Goal: Complete application form

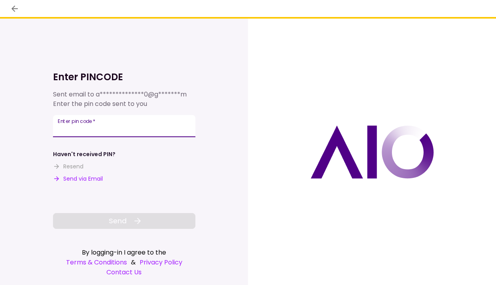
click at [122, 130] on input "Enter pin code   *" at bounding box center [124, 126] width 143 height 22
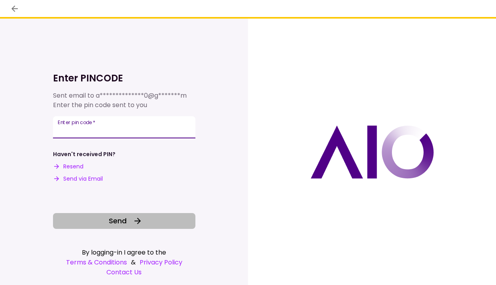
type input "******"
click at [138, 221] on icon at bounding box center [138, 222] width 10 height 10
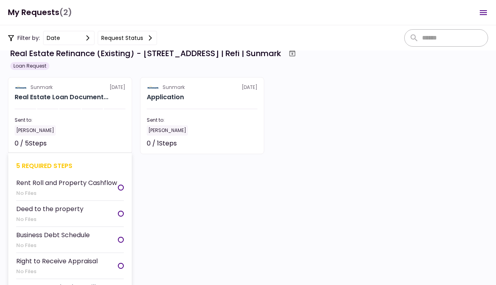
scroll to position [22, 0]
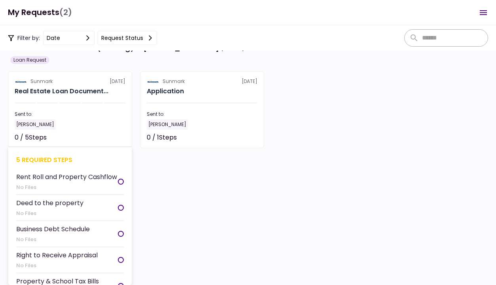
click at [80, 234] on div "Business Debt Schedule" at bounding box center [53, 229] width 74 height 10
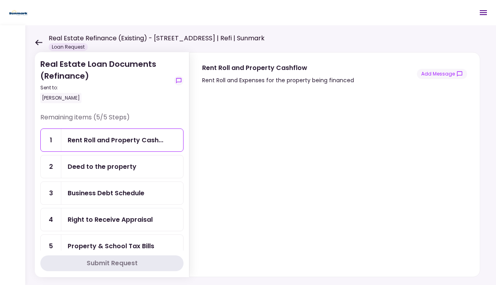
click at [39, 36] on div "Real Estate Refinance (Existing) - [STREET_ADDRESS] | Refi | Sunmark Loan Reque…" at bounding box center [150, 42] width 230 height 17
click at [39, 44] on icon at bounding box center [39, 43] width 8 height 6
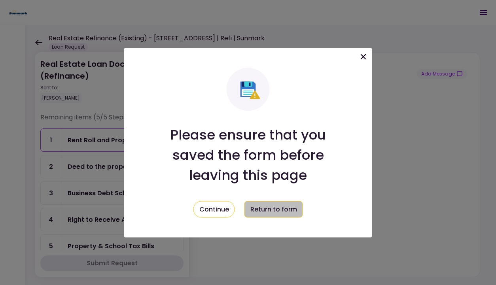
click at [253, 209] on button "Return to form" at bounding box center [274, 209] width 59 height 17
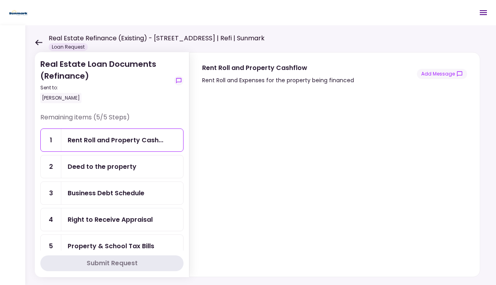
click at [37, 44] on icon at bounding box center [39, 43] width 8 height 6
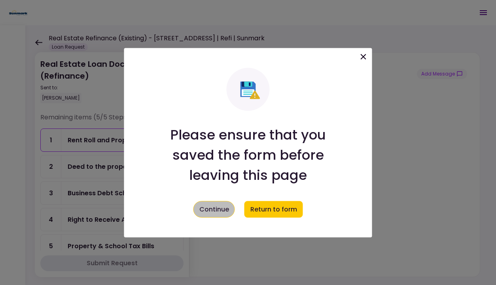
click at [205, 209] on button "Continue" at bounding box center [215, 209] width 42 height 17
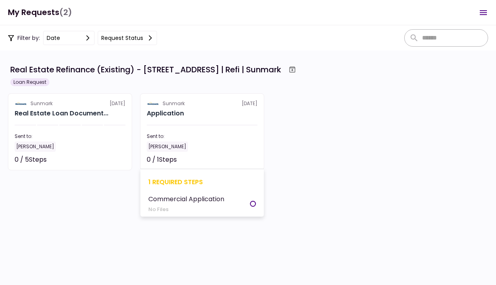
click at [180, 130] on section "Sunmark [DATE] Application Sent to: [PERSON_NAME] 0 / 1 Steps Not started 1 req…" at bounding box center [202, 131] width 124 height 77
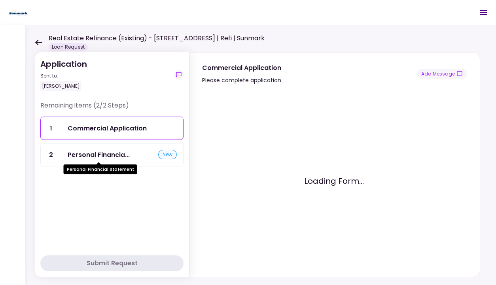
click at [104, 151] on div "Personal Financia..." at bounding box center [99, 155] width 62 height 10
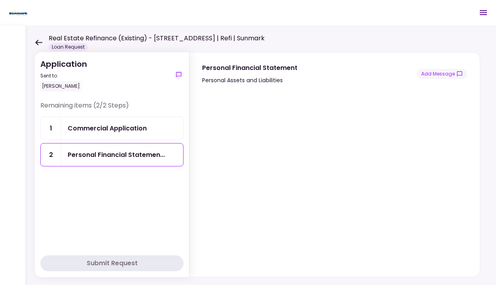
click at [120, 126] on div "Commercial Application" at bounding box center [107, 129] width 79 height 10
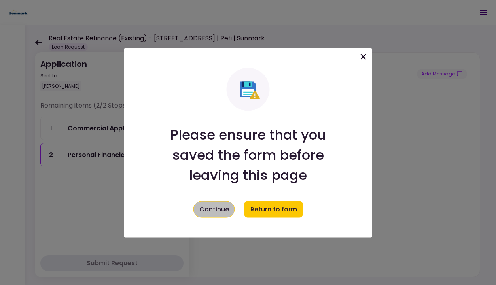
click at [227, 208] on button "Continue" at bounding box center [215, 209] width 42 height 17
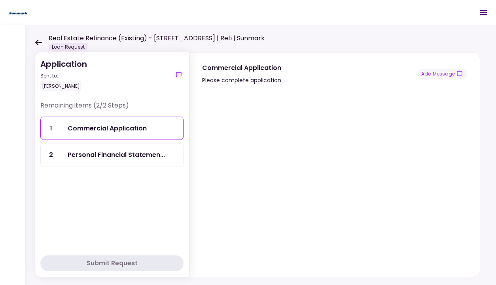
click at [40, 44] on icon at bounding box center [39, 43] width 8 height 6
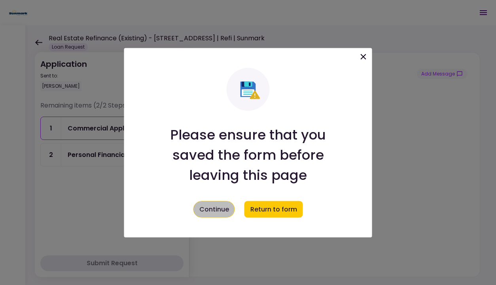
click at [229, 208] on button "Continue" at bounding box center [215, 209] width 42 height 17
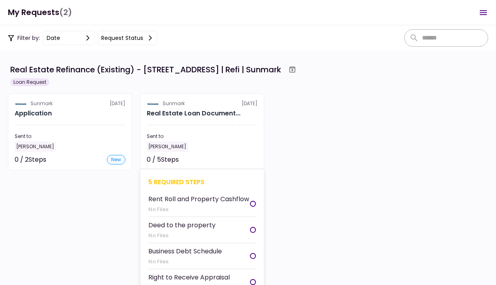
click at [189, 117] on div "Real Estate Loan Document..." at bounding box center [194, 114] width 94 height 10
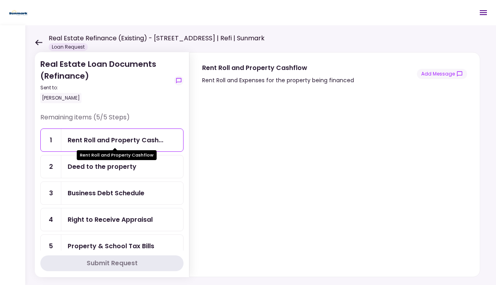
click at [98, 158] on div "Rent Roll and Property Cashflow" at bounding box center [117, 155] width 80 height 10
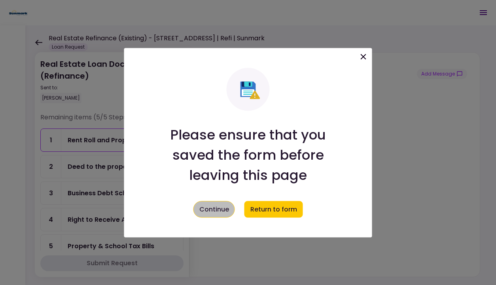
click at [202, 211] on button "Continue" at bounding box center [215, 209] width 42 height 17
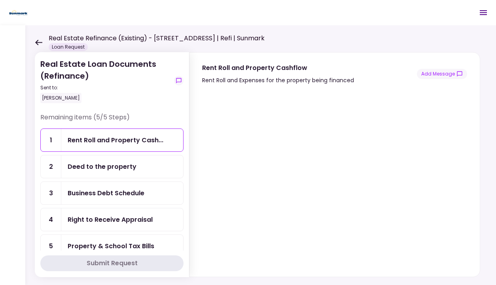
click at [126, 192] on div "Business Debt Schedule" at bounding box center [106, 193] width 77 height 10
click at [107, 165] on div "Deed to the property" at bounding box center [102, 167] width 69 height 10
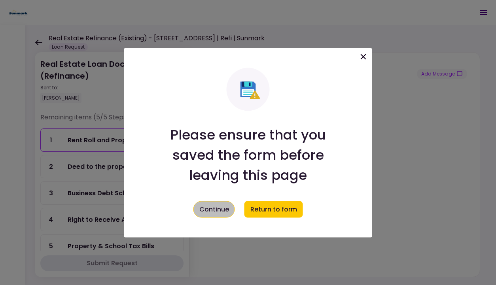
click at [219, 213] on button "Continue" at bounding box center [215, 209] width 42 height 17
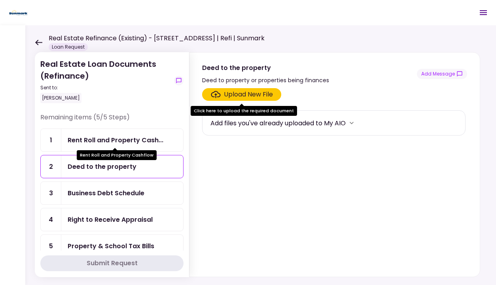
click at [99, 141] on div "Rent Roll and Property Cash..." at bounding box center [116, 140] width 96 height 10
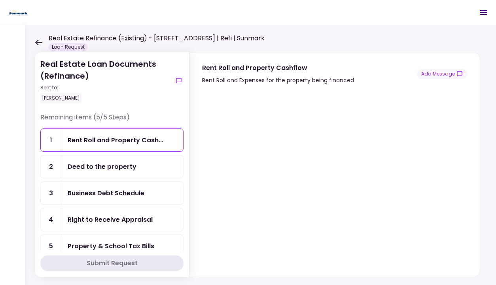
click at [124, 196] on div "Business Debt Schedule" at bounding box center [106, 193] width 77 height 10
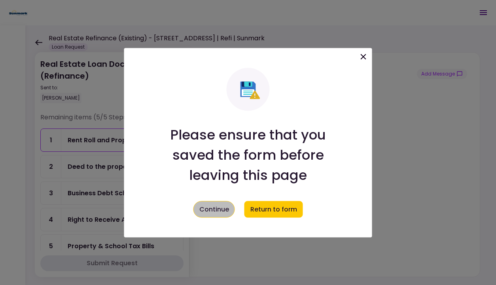
click at [213, 211] on button "Continue" at bounding box center [215, 209] width 42 height 17
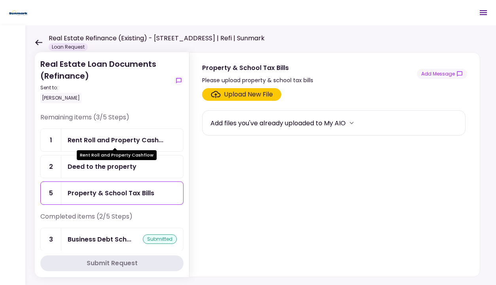
click at [129, 141] on div "Rent Roll and Property Cash..." at bounding box center [116, 140] width 96 height 10
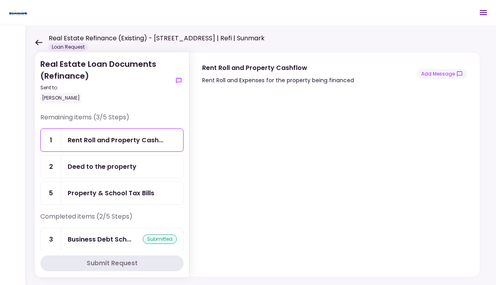
click at [92, 167] on div "Deed to the property" at bounding box center [102, 167] width 69 height 10
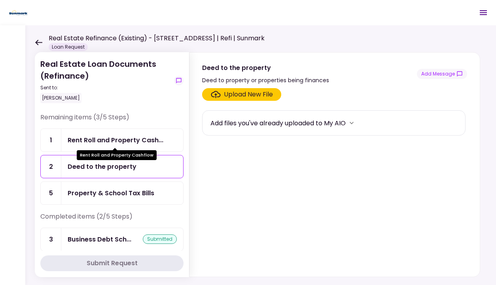
click at [95, 137] on div "Rent Roll and Property Cash..." at bounding box center [116, 140] width 96 height 10
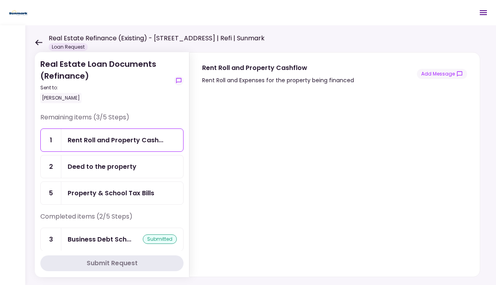
click at [36, 43] on icon at bounding box center [38, 43] width 7 height 6
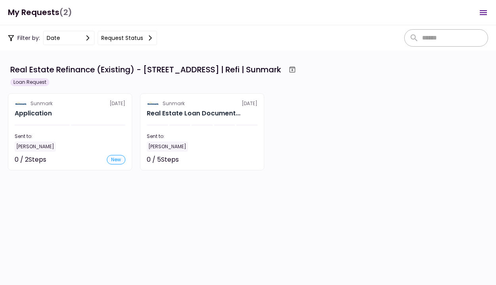
click at [181, 126] on section "Sunmark 13 Aug Real Estate Loan Document... Sent to: Relford Henry 0 / 5 Steps …" at bounding box center [202, 131] width 124 height 77
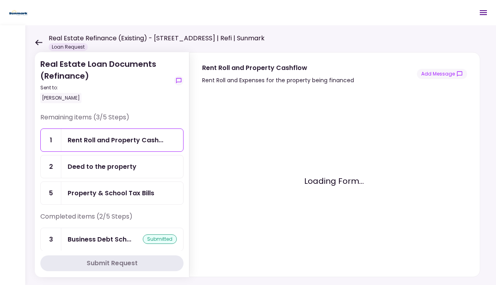
scroll to position [32, 0]
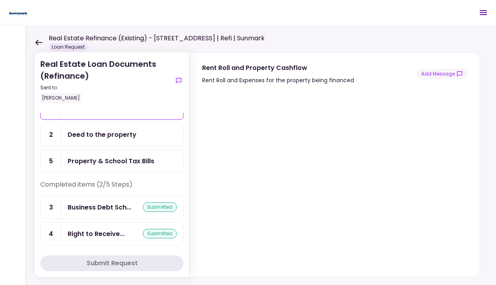
click at [36, 38] on div "Real Estate Refinance (Existing) - [STREET_ADDRESS] | Refi | Sunmark Loan Reque…" at bounding box center [150, 42] width 230 height 17
click at [36, 41] on icon at bounding box center [38, 43] width 7 height 6
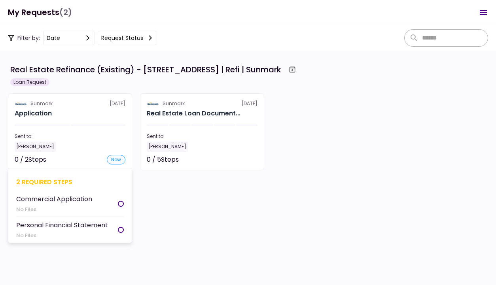
click at [70, 114] on div "Application" at bounding box center [70, 114] width 111 height 10
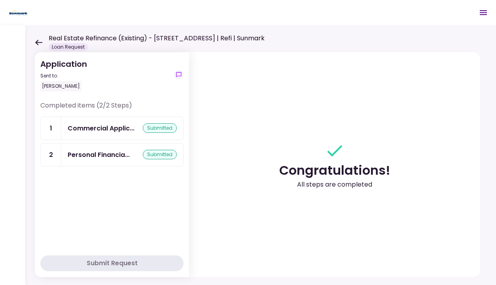
click at [39, 42] on icon at bounding box center [38, 43] width 7 height 6
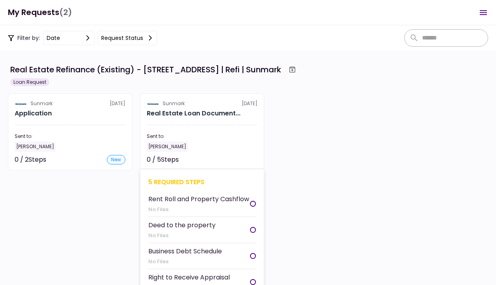
click at [171, 140] on div "Sent to: Relford Henry" at bounding box center [202, 142] width 111 height 19
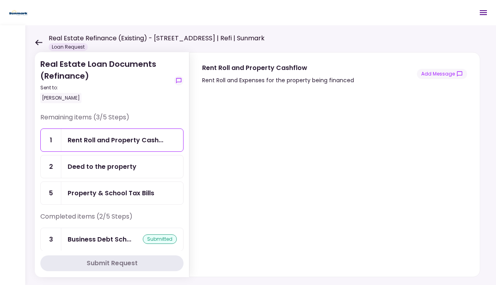
click at [111, 146] on div "Rent Roll and Property Cash..." at bounding box center [122, 140] width 122 height 23
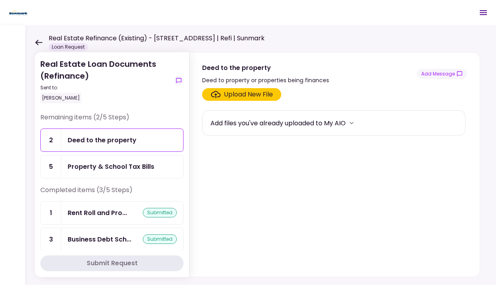
click at [37, 40] on icon at bounding box center [38, 43] width 7 height 6
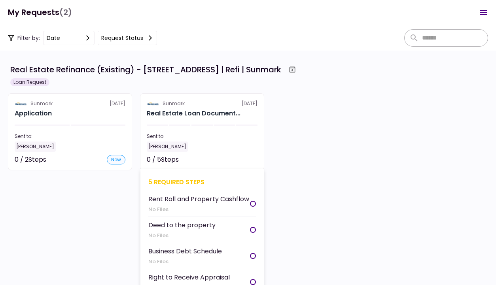
click at [175, 139] on div "Sent to:" at bounding box center [202, 136] width 111 height 7
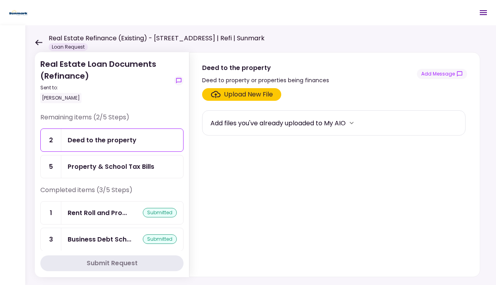
click at [39, 43] on icon at bounding box center [39, 43] width 8 height 6
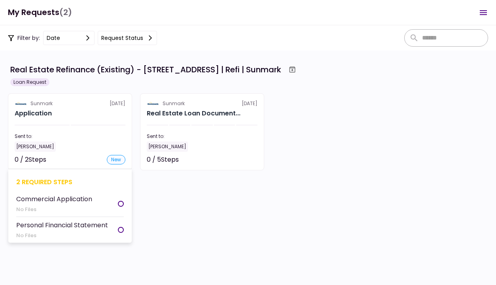
click at [79, 132] on section "Sunmark 14 Aug Application Sent to: Relford Henry 0 / 2 Steps new 2 required st…" at bounding box center [70, 131] width 124 height 77
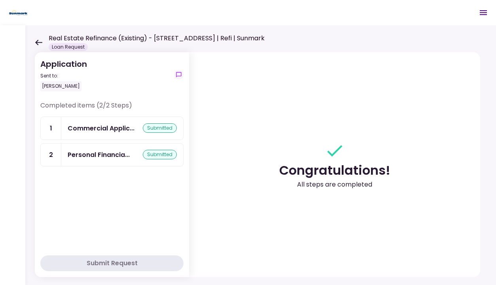
click at [39, 43] on icon at bounding box center [39, 43] width 8 height 6
